Goal: Transaction & Acquisition: Book appointment/travel/reservation

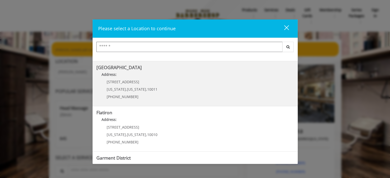
scroll to position [119, 0]
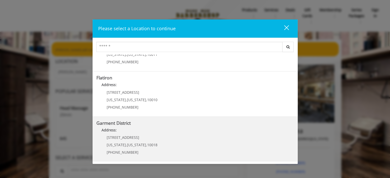
click at [147, 147] on div "[STREET_ADDRESS][US_STATE][US_STATE] (212) 997-4247" at bounding box center [128, 147] width 64 height 22
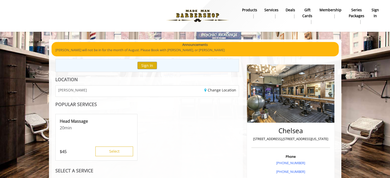
scroll to position [25, 0]
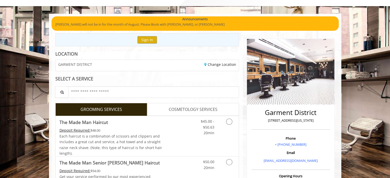
scroll to position [51, 0]
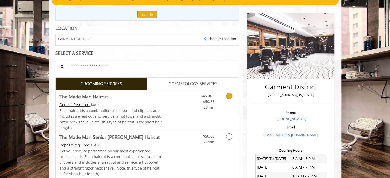
click at [229, 95] on icon "Grooming services" at bounding box center [229, 96] width 6 height 6
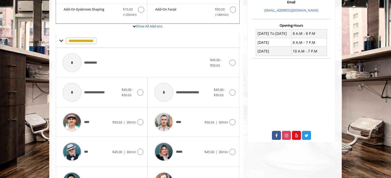
scroll to position [229, 0]
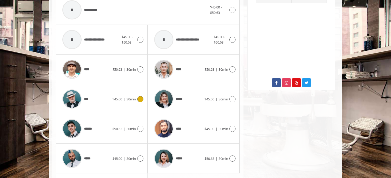
click at [138, 98] on icon at bounding box center [140, 99] width 6 height 6
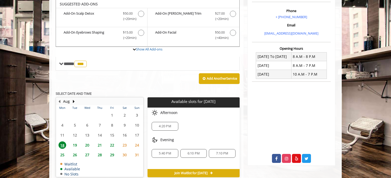
scroll to position [153, 0]
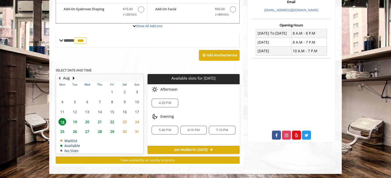
click at [165, 104] on span "4:20 PM" at bounding box center [165, 103] width 12 height 4
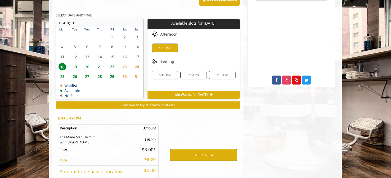
scroll to position [269, 0]
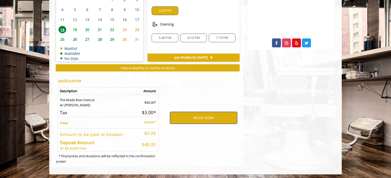
click at [217, 116] on button "BOOK NOW" at bounding box center [203, 118] width 67 height 12
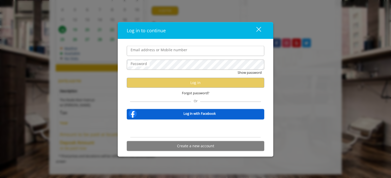
type input "**********"
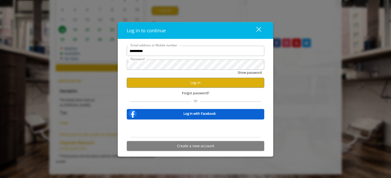
scroll to position [0, 0]
click at [217, 84] on button "Log in" at bounding box center [195, 83] width 137 height 10
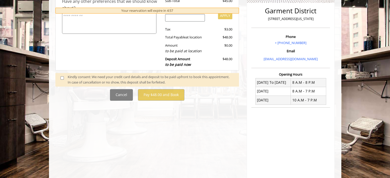
scroll to position [128, 0]
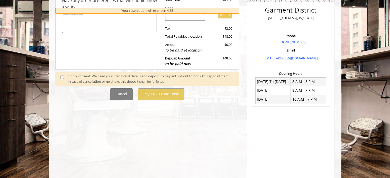
click at [152, 118] on div "**********" at bounding box center [148, 61] width 192 height 260
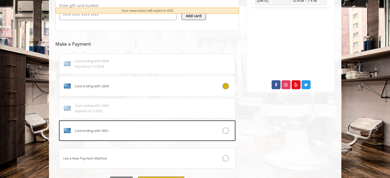
scroll to position [254, 0]
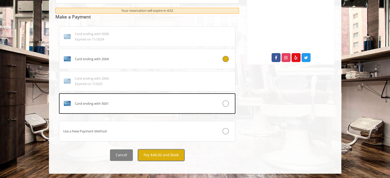
click at [157, 155] on button "Pay $48.00 and Book" at bounding box center [161, 155] width 46 height 12
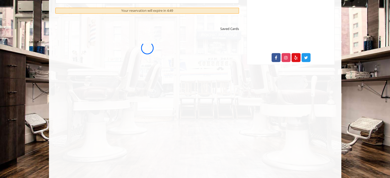
scroll to position [0, 0]
